Goal: Task Accomplishment & Management: Manage account settings

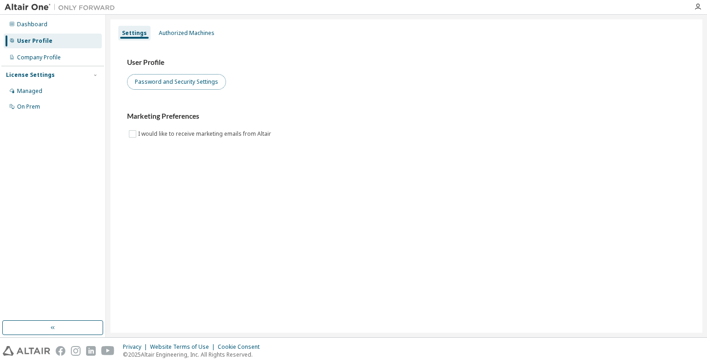
click at [207, 80] on button "Password and Security Settings" at bounding box center [176, 82] width 99 height 16
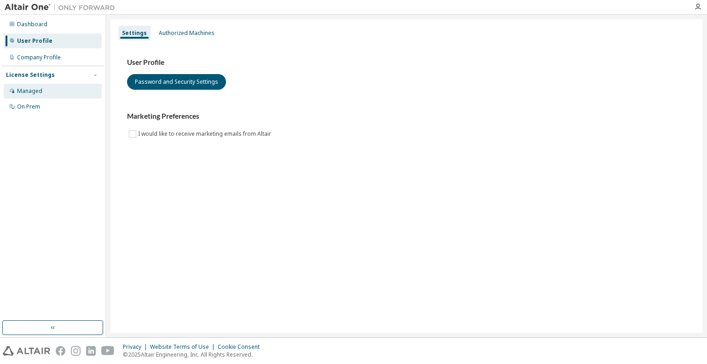
click at [59, 90] on div "Managed" at bounding box center [53, 91] width 98 height 15
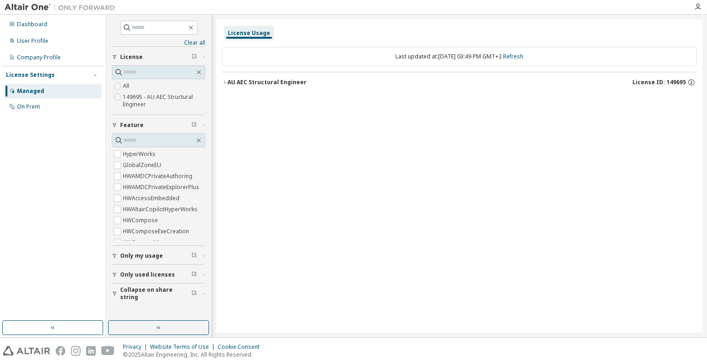
click at [226, 81] on icon "button" at bounding box center [225, 83] width 6 height 6
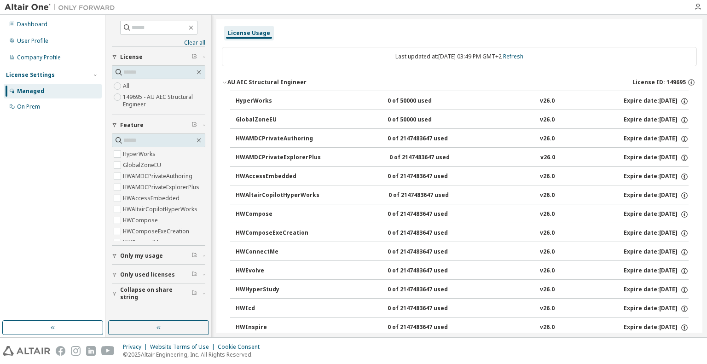
click at [243, 87] on button "AU AEC Structural Engineer License ID: 149695" at bounding box center [459, 82] width 475 height 20
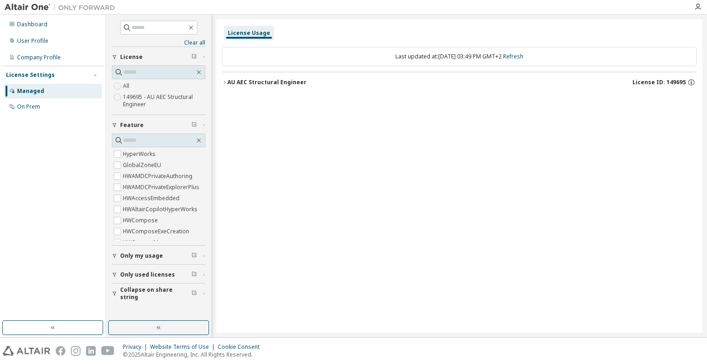
click at [243, 87] on button "AU AEC Structural Engineer License ID: 149695" at bounding box center [459, 82] width 475 height 20
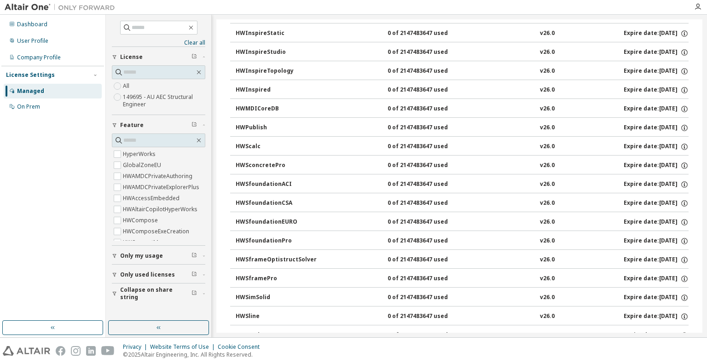
scroll to position [863, 0]
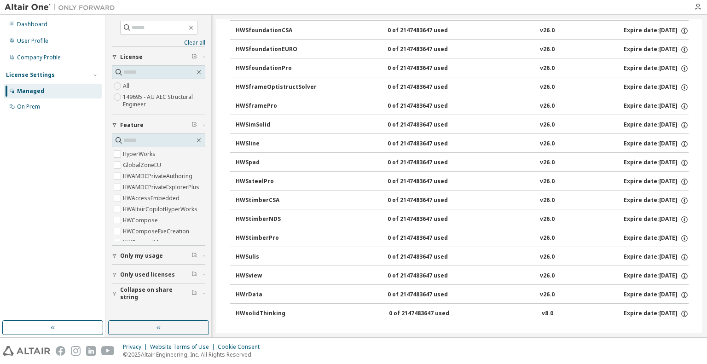
click at [149, 274] on span "Only used licenses" at bounding box center [147, 274] width 55 height 7
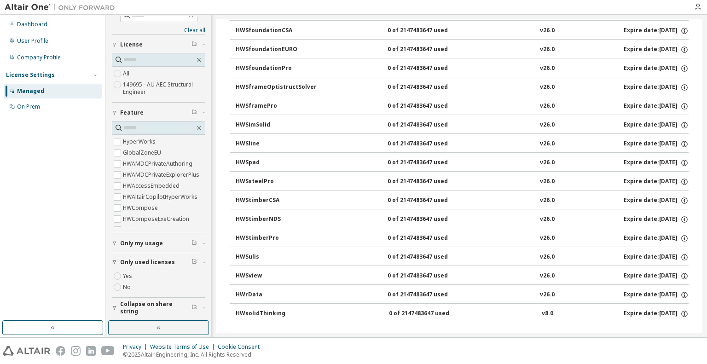
click at [130, 272] on label "Yes" at bounding box center [128, 276] width 11 height 11
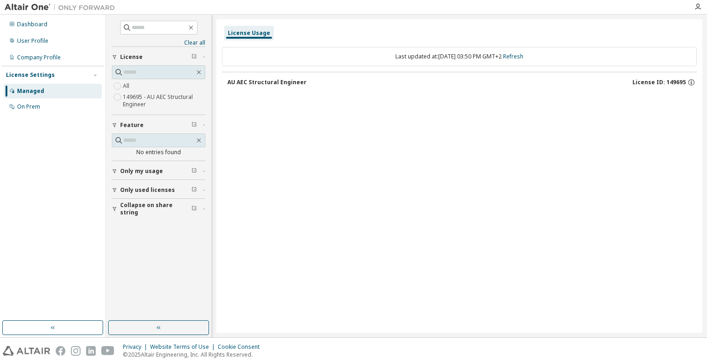
scroll to position [0, 0]
click at [266, 81] on div "AU AEC Structural Engineer" at bounding box center [266, 82] width 79 height 7
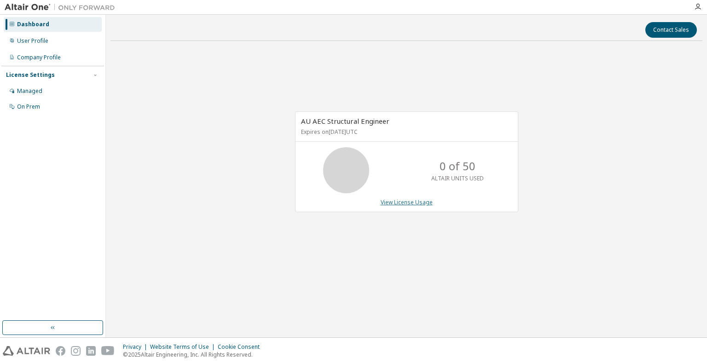
click at [390, 203] on link "View License Usage" at bounding box center [407, 202] width 52 height 8
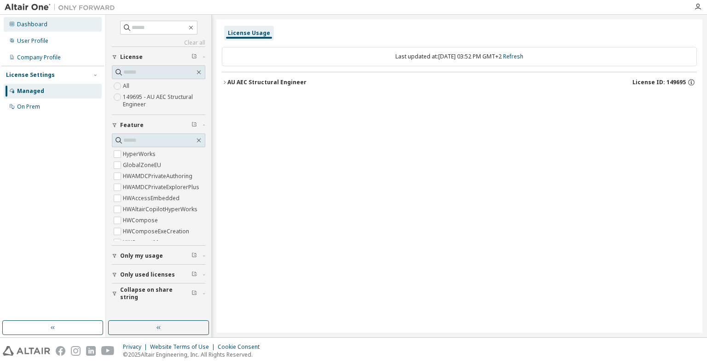
click at [35, 27] on div "Dashboard" at bounding box center [32, 24] width 30 height 7
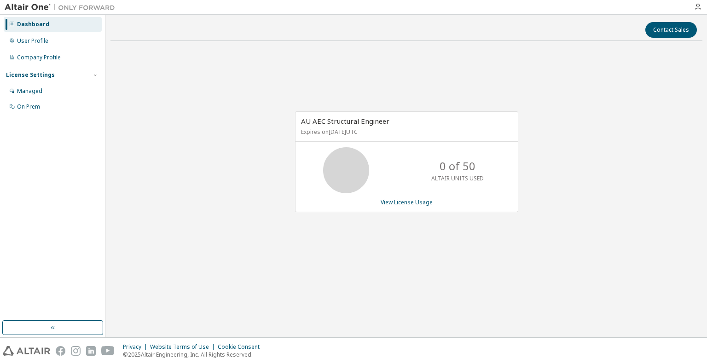
click at [313, 128] on p "Expires on September 24, 2025 UTC" at bounding box center [405, 132] width 209 height 8
click at [55, 88] on div "Managed" at bounding box center [53, 91] width 98 height 15
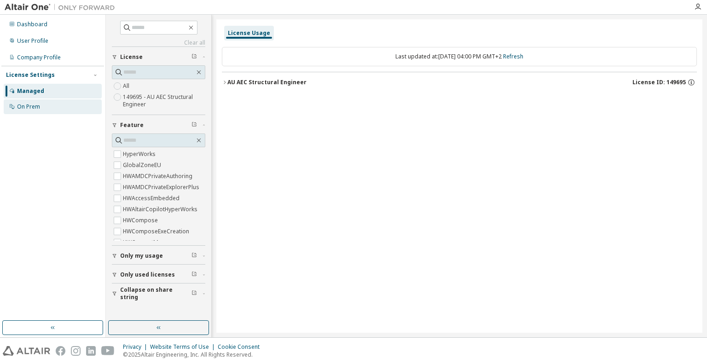
click at [35, 103] on div "On Prem" at bounding box center [28, 106] width 23 height 7
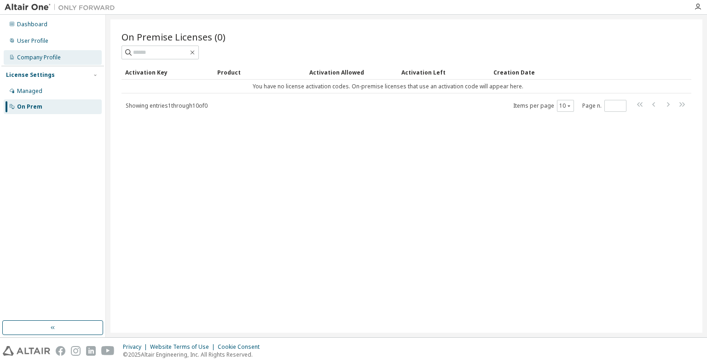
click at [37, 60] on div "Company Profile" at bounding box center [39, 57] width 44 height 7
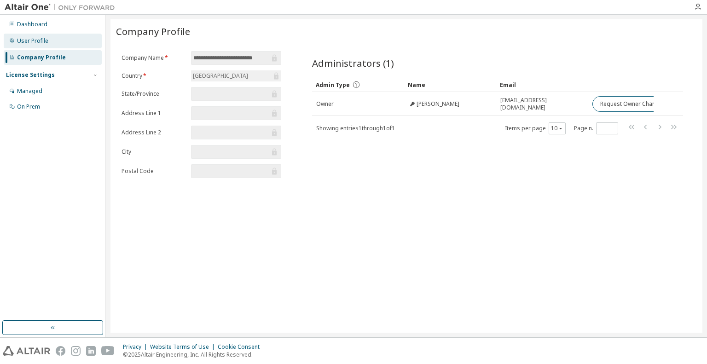
click at [39, 43] on div "User Profile" at bounding box center [32, 40] width 31 height 7
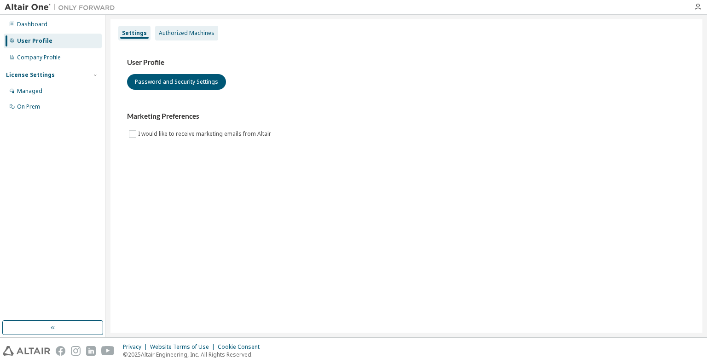
click at [169, 37] on div "Authorized Machines" at bounding box center [186, 33] width 63 height 15
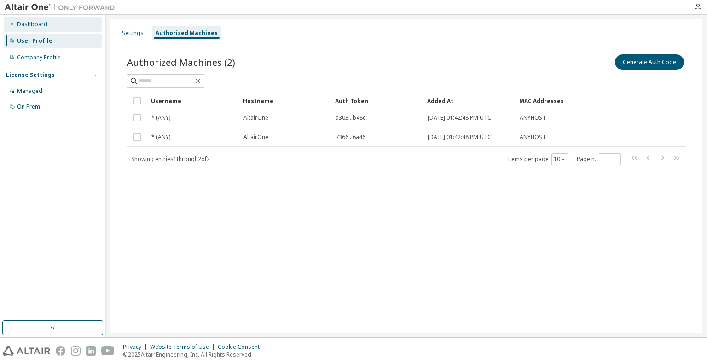
click at [57, 27] on div "Dashboard" at bounding box center [53, 24] width 98 height 15
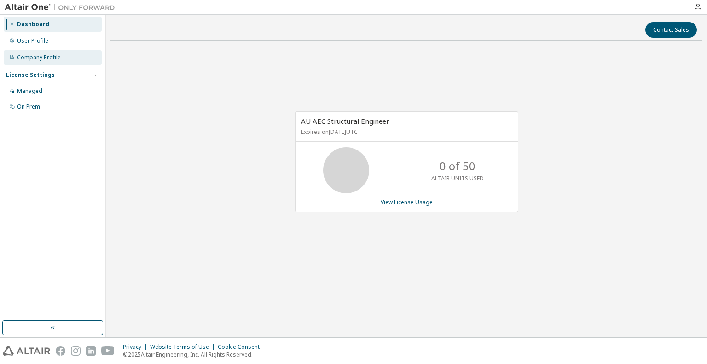
click at [52, 57] on div "Company Profile" at bounding box center [39, 57] width 44 height 7
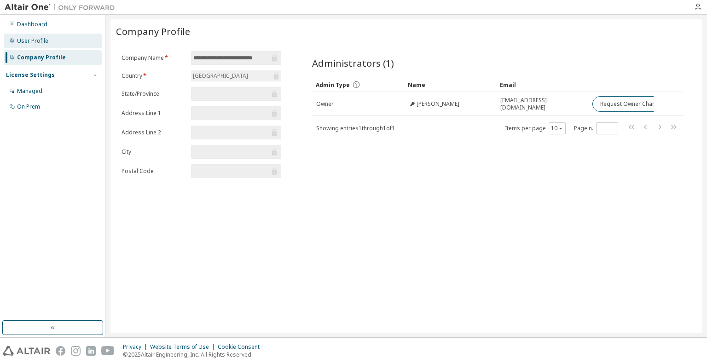
click at [41, 44] on div "User Profile" at bounding box center [32, 40] width 31 height 7
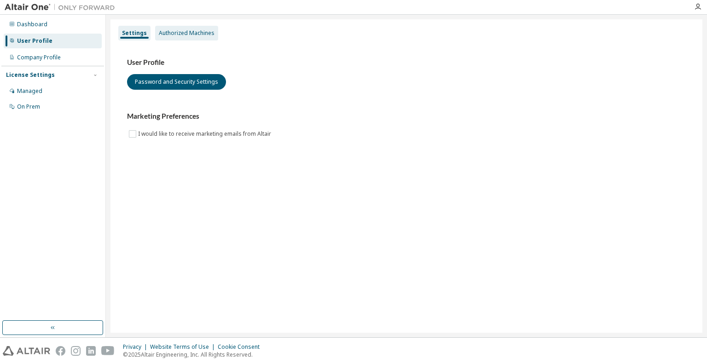
click at [164, 35] on div "Authorized Machines" at bounding box center [187, 32] width 56 height 7
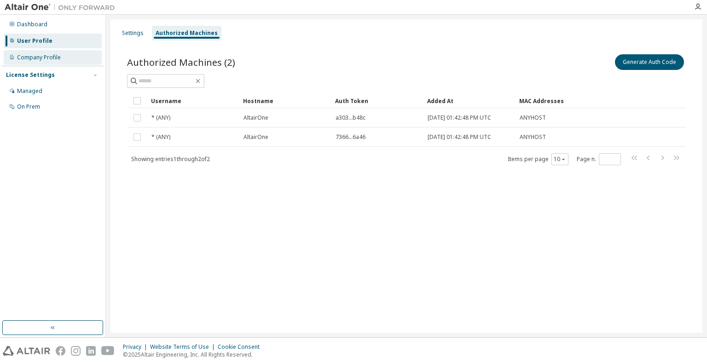
click at [81, 51] on div "Company Profile" at bounding box center [53, 57] width 98 height 15
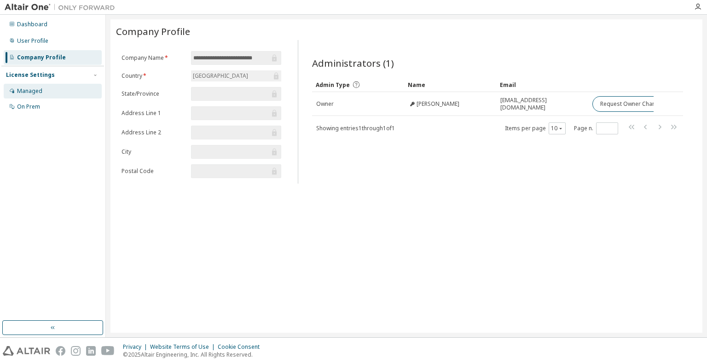
click at [43, 93] on div "Managed" at bounding box center [53, 91] width 98 height 15
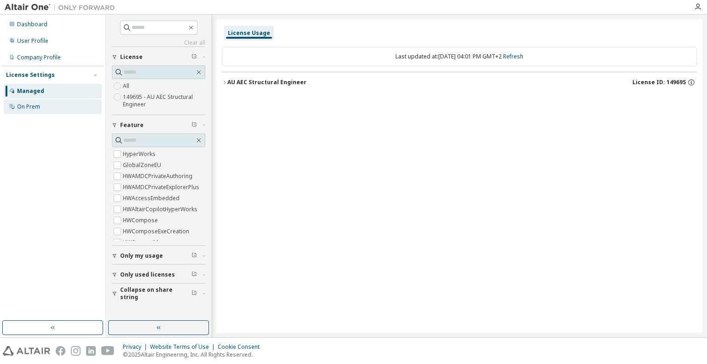
click at [31, 108] on div "On Prem" at bounding box center [28, 106] width 23 height 7
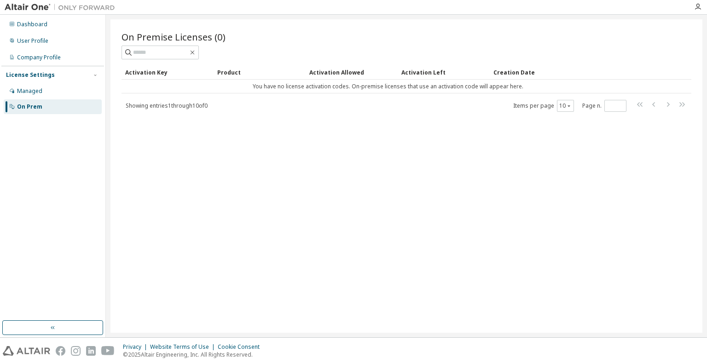
click at [701, 6] on div at bounding box center [698, 6] width 18 height 7
click at [699, 8] on icon "button" at bounding box center [697, 6] width 7 height 7
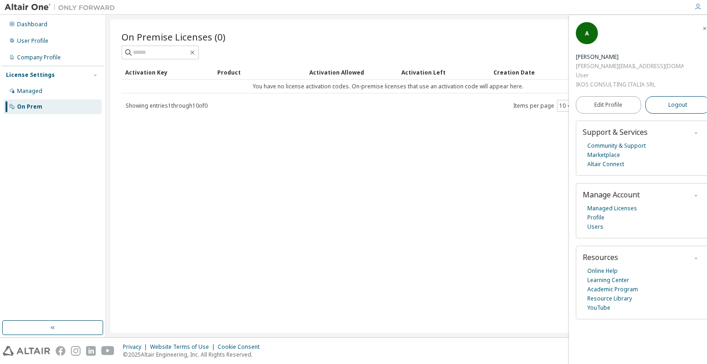
click at [659, 96] on button "Logout" at bounding box center [677, 104] width 65 height 17
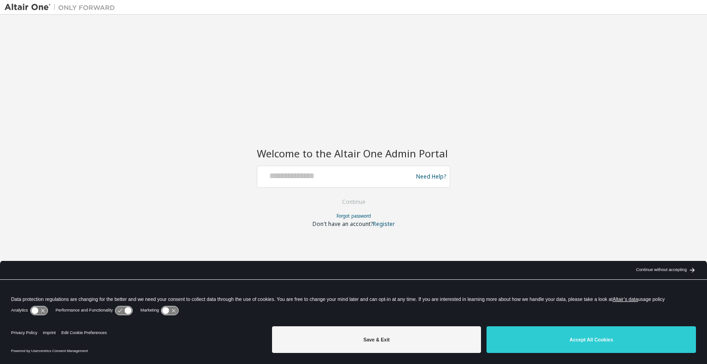
click at [655, 272] on div "Continue without accepting" at bounding box center [661, 269] width 51 height 7
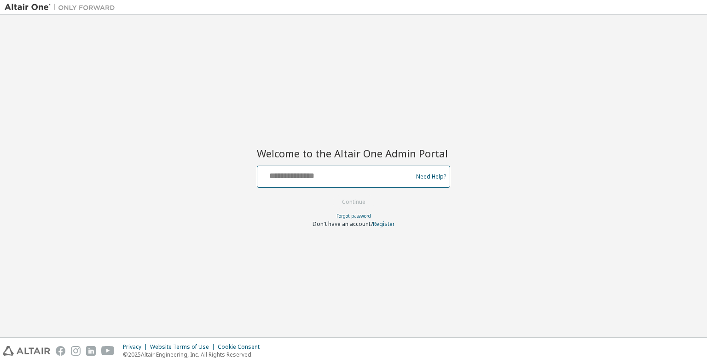
click at [358, 174] on input "text" at bounding box center [336, 174] width 151 height 13
type input "**********"
click at [359, 202] on button "Continue" at bounding box center [353, 202] width 43 height 14
